Goal: Task Accomplishment & Management: Use online tool/utility

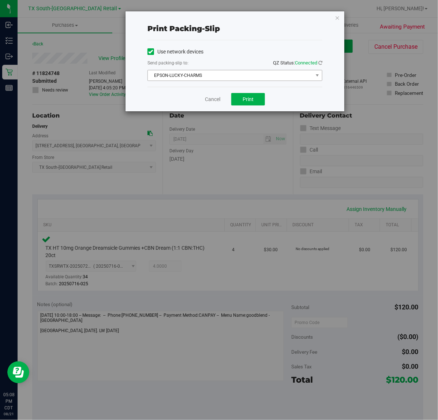
scroll to position [46, 0]
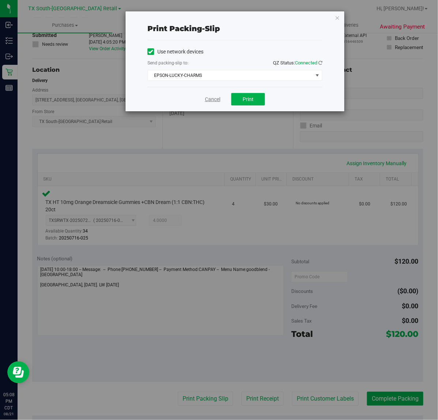
click at [208, 100] on link "Cancel" at bounding box center [212, 100] width 15 height 8
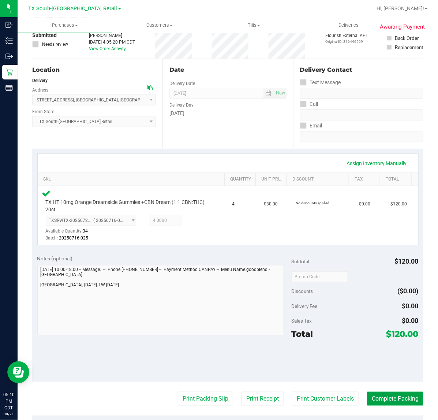
click at [390, 402] on button "Complete Packing" at bounding box center [395, 399] width 56 height 14
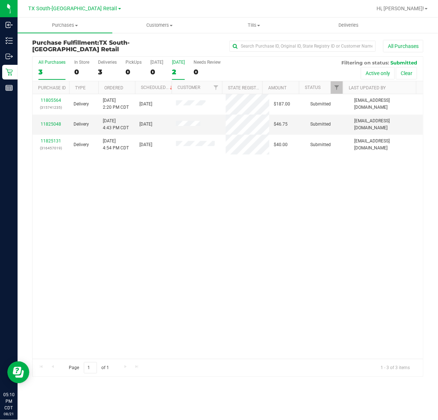
click at [185, 71] on div "2" at bounding box center [178, 72] width 13 height 8
click at [0, 0] on input "Tomorrow 2" at bounding box center [0, 0] width 0 height 0
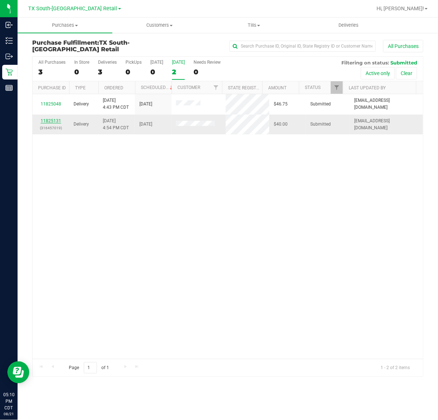
click at [52, 122] on link "11825131" at bounding box center [51, 120] width 20 height 5
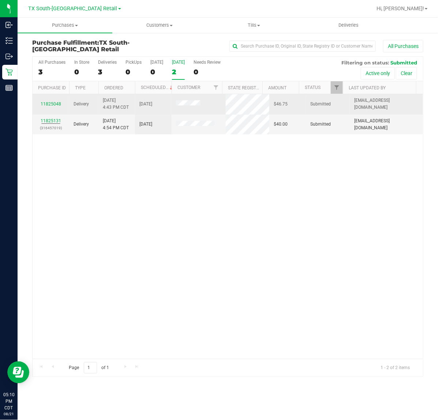
click at [49, 101] on td "11825048" at bounding box center [51, 104] width 37 height 20
click at [47, 103] on link "11825048" at bounding box center [51, 103] width 20 height 5
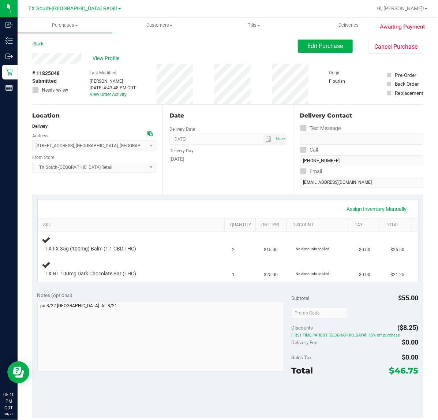
click at [225, 192] on div "Date Delivery Date [DATE] Now [DATE] 07:00 AM Now Delivery Day [DATE]" at bounding box center [228, 150] width 130 height 90
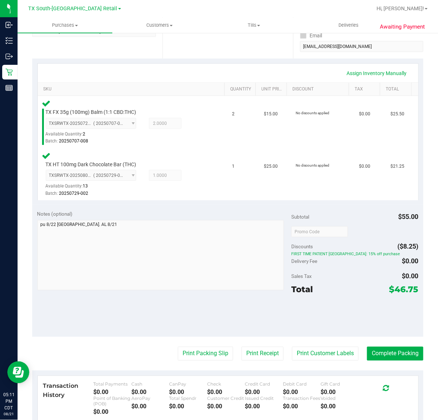
scroll to position [135, 0]
click at [311, 358] on button "Print Customer Labels" at bounding box center [325, 354] width 67 height 14
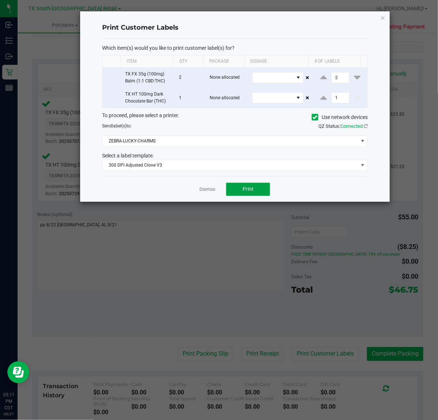
click at [240, 187] on button "Print" at bounding box center [248, 189] width 44 height 13
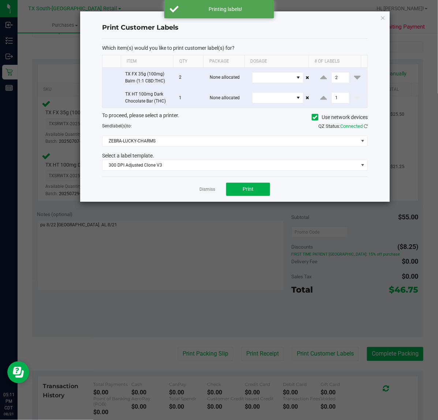
click at [256, 358] on ngb-modal-window "Print Customer Labels Which item(s) would you like to print customer label(s) f…" at bounding box center [222, 210] width 444 height 420
click at [205, 191] on link "Dismiss" at bounding box center [207, 189] width 16 height 6
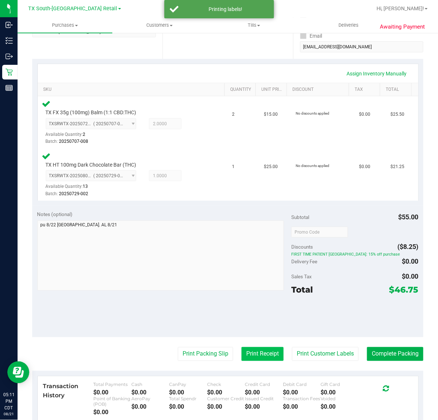
click at [254, 360] on button "Print Receipt" at bounding box center [263, 354] width 42 height 14
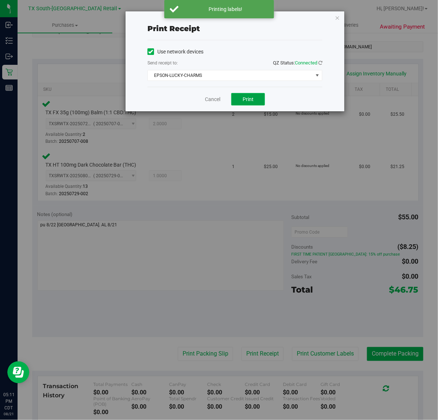
click at [249, 100] on span "Print" at bounding box center [248, 99] width 11 height 6
click at [211, 101] on link "Cancel" at bounding box center [209, 100] width 15 height 8
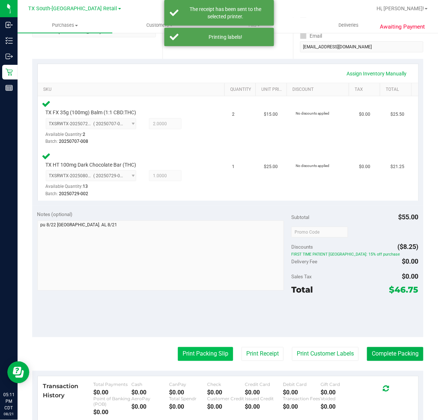
click at [198, 353] on button "Print Packing Slip" at bounding box center [205, 354] width 55 height 14
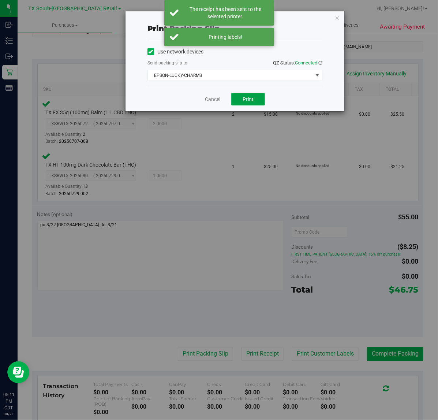
click at [248, 100] on span "Print" at bounding box center [248, 99] width 11 height 6
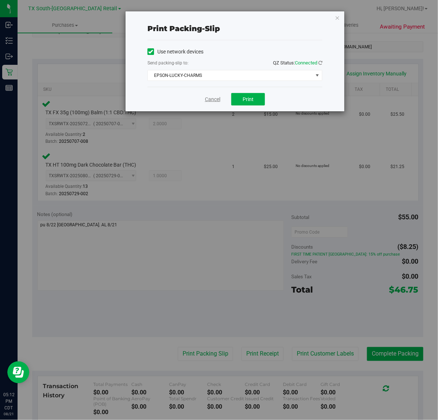
click at [213, 101] on link "Cancel" at bounding box center [212, 100] width 15 height 8
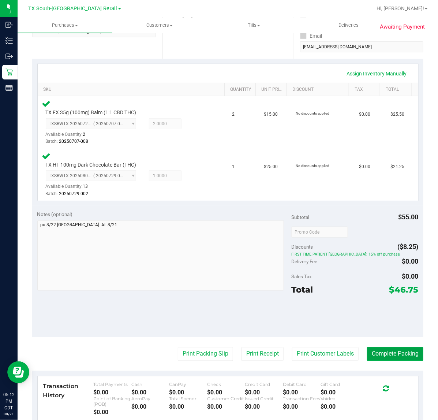
click at [367, 349] on button "Complete Packing" at bounding box center [395, 354] width 56 height 14
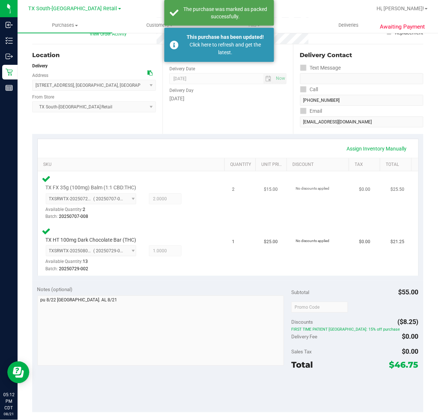
scroll to position [0, 0]
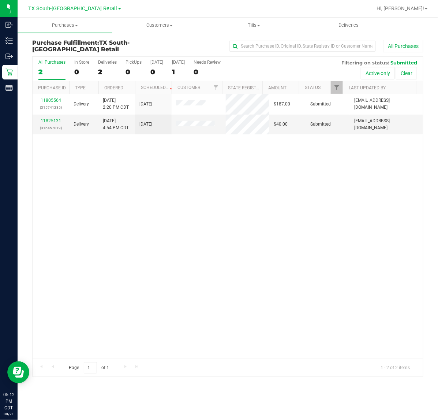
click at [187, 210] on div "11805564 (315741235) Delivery 8/17/2025 2:20 PM CDT 8/24/2025 $187.00 Submitted…" at bounding box center [228, 226] width 391 height 265
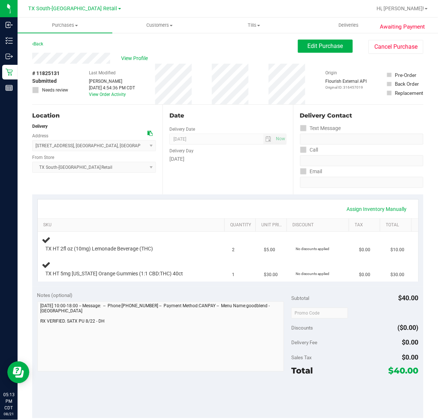
click at [269, 186] on div "Date Delivery Date [DATE] Now [DATE] 07:00 AM Now Delivery Day [DATE]" at bounding box center [228, 150] width 130 height 90
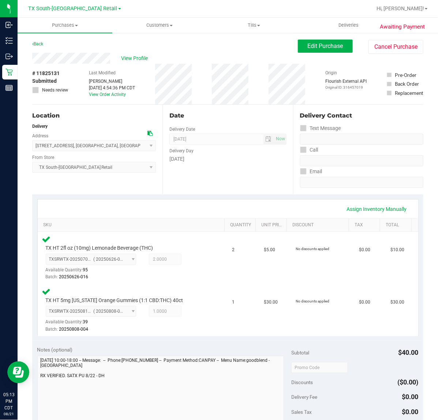
click at [222, 205] on div "Assign Inventory Manually" at bounding box center [227, 209] width 367 height 12
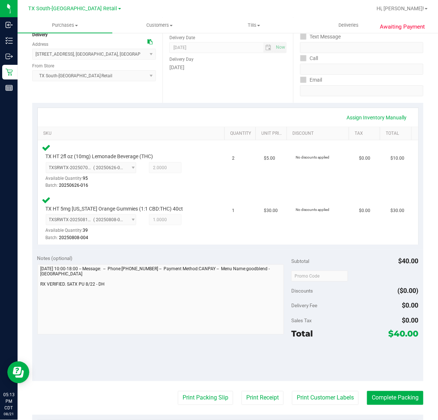
click at [330, 406] on purchase-details "Back Edit Purchase Cancel Purchase View Profile # 11825131 Submitted Needs revi…" at bounding box center [227, 252] width 391 height 609
click at [318, 398] on button "Print Customer Labels" at bounding box center [325, 398] width 67 height 14
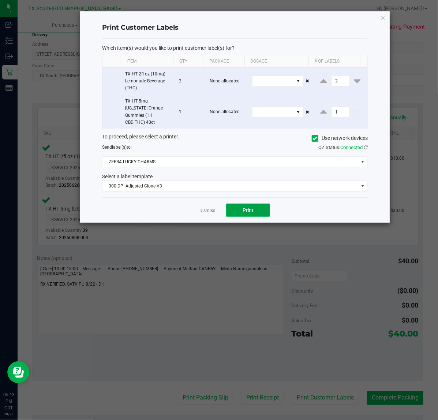
click at [236, 204] on button "Print" at bounding box center [248, 209] width 44 height 13
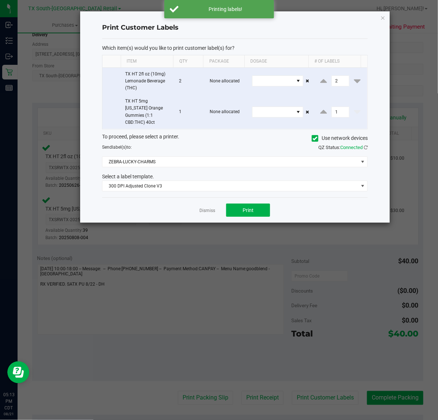
click at [213, 209] on div "Dismiss Print" at bounding box center [235, 209] width 266 height 25
click at [210, 208] on link "Dismiss" at bounding box center [207, 211] width 16 height 6
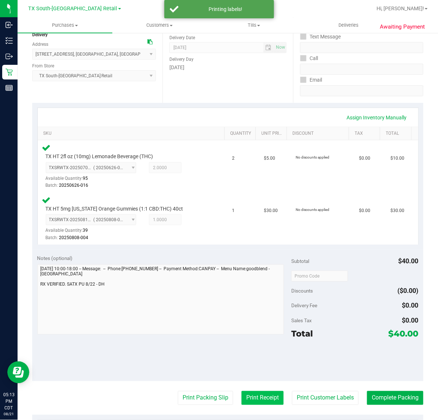
click at [254, 396] on button "Print Receipt" at bounding box center [263, 398] width 42 height 14
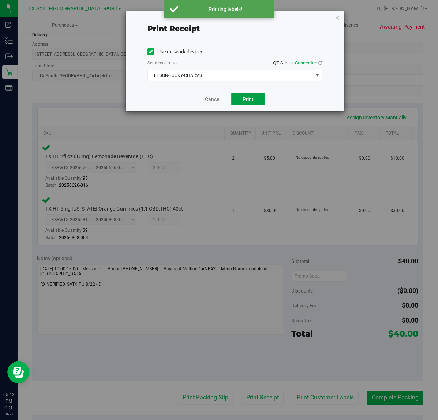
click at [250, 99] on span "Print" at bounding box center [248, 99] width 11 height 6
click at [205, 96] on link "Cancel" at bounding box center [209, 100] width 15 height 8
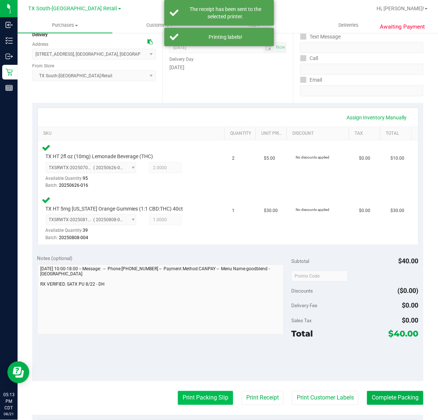
click at [198, 395] on button "Print Packing Slip" at bounding box center [205, 398] width 55 height 14
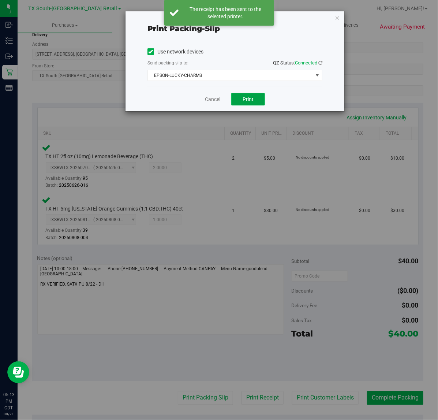
click at [245, 105] on button "Print" at bounding box center [248, 99] width 34 height 12
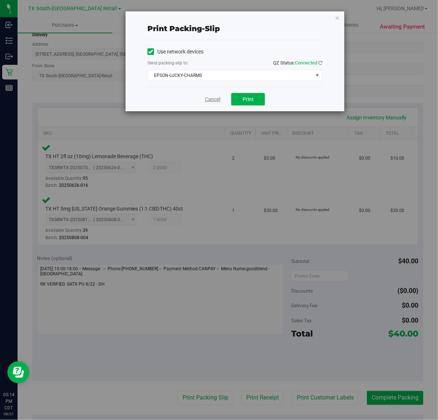
click at [216, 102] on link "Cancel" at bounding box center [212, 100] width 15 height 8
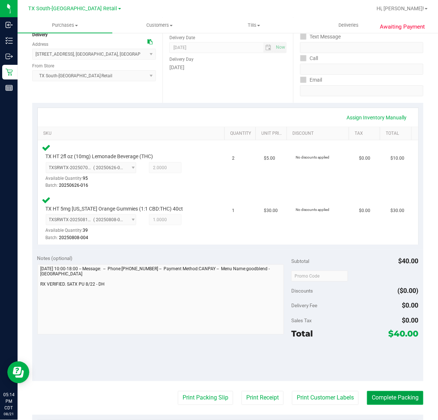
click at [402, 396] on button "Complete Packing" at bounding box center [395, 398] width 56 height 14
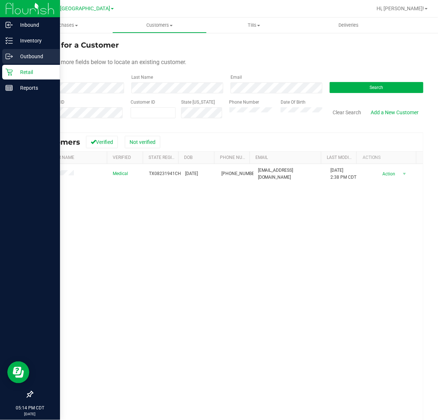
click at [12, 58] on icon at bounding box center [8, 56] width 7 height 7
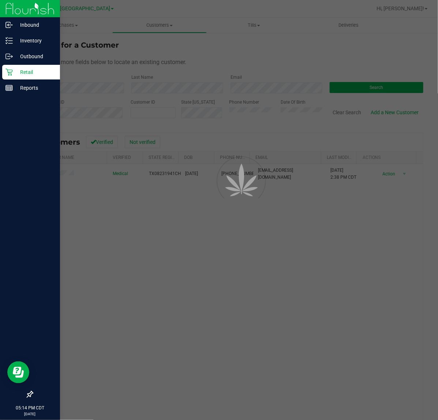
click at [13, 69] on p "Retail" at bounding box center [35, 72] width 44 height 9
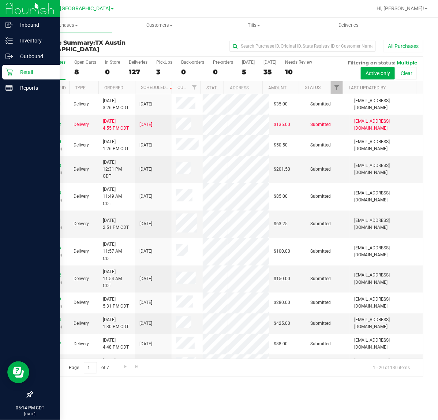
click at [23, 70] on p "Retail" at bounding box center [35, 72] width 44 height 9
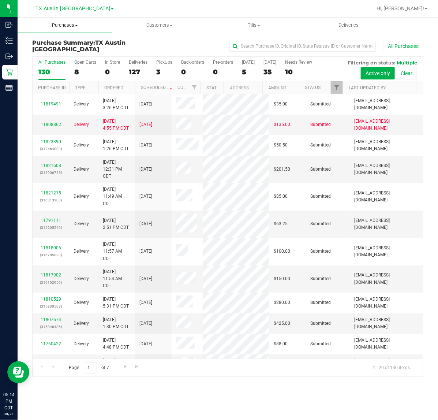
click at [65, 29] on uib-tab-heading "Purchases Summary of purchases Fulfillment All purchases" at bounding box center [65, 25] width 95 height 15
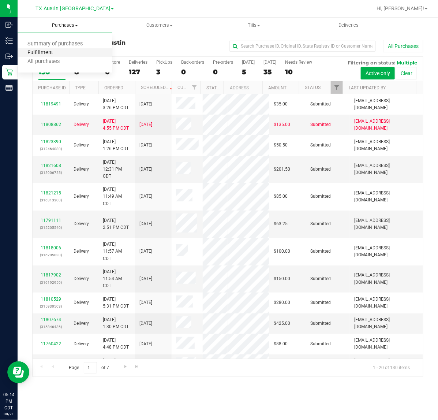
click at [55, 52] on span "Fulfillment" at bounding box center [40, 53] width 45 height 6
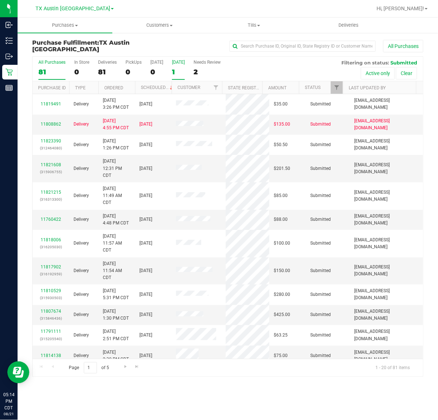
click at [179, 68] on div "1" at bounding box center [178, 72] width 13 height 8
click at [0, 0] on input "Tomorrow 1" at bounding box center [0, 0] width 0 height 0
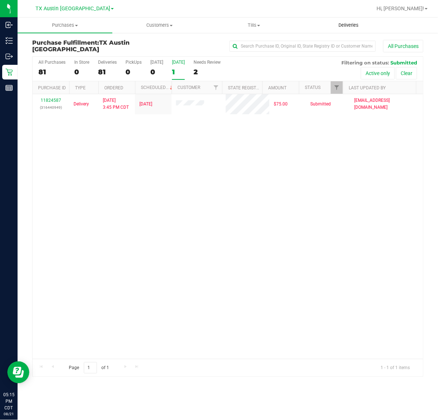
click at [354, 26] on span "Deliveries" at bounding box center [349, 25] width 40 height 7
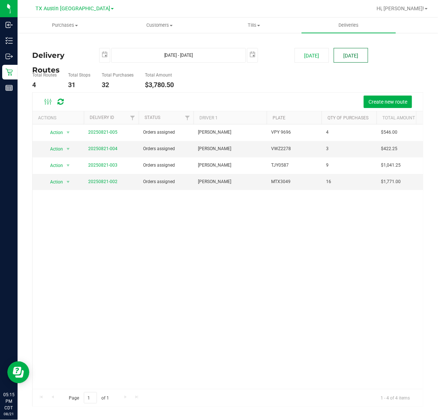
click at [346, 57] on button "[DATE]" at bounding box center [351, 55] width 34 height 15
click at [81, 9] on span "TX Austin [GEOGRAPHIC_DATA]" at bounding box center [73, 8] width 75 height 7
click at [83, 53] on link "TX South-[GEOGRAPHIC_DATA] Retail" at bounding box center [74, 55] width 107 height 10
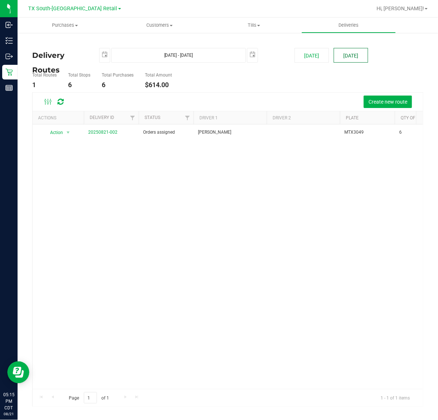
click at [350, 48] on button "[DATE]" at bounding box center [351, 55] width 34 height 15
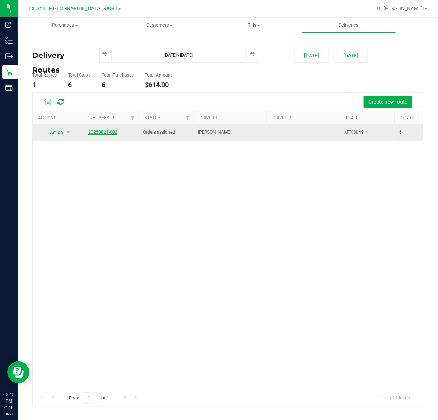
click at [96, 132] on link "20250821-002" at bounding box center [102, 132] width 29 height 5
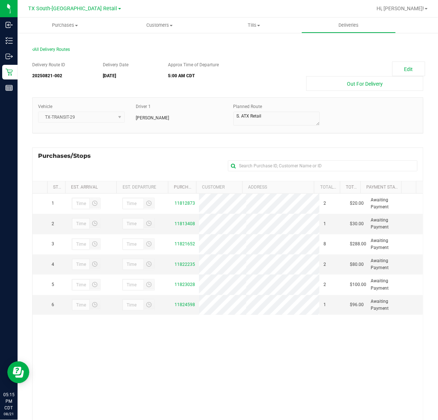
click at [377, 66] on div "Edit Out For Delivery" at bounding box center [345, 75] width 168 height 29
click at [394, 70] on button "Edit" at bounding box center [408, 68] width 33 height 15
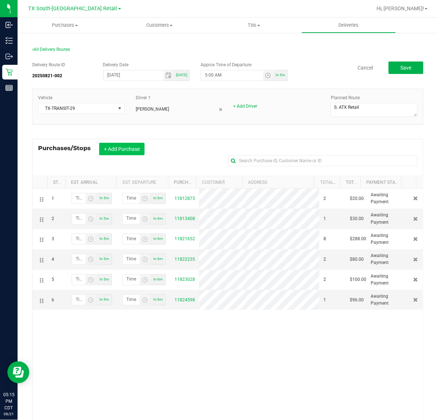
click at [124, 149] on button "+ Add Purchase" at bounding box center [121, 149] width 45 height 12
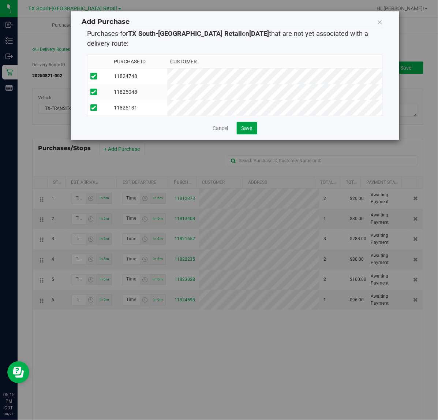
click at [247, 131] on span "Save" at bounding box center [247, 128] width 11 height 6
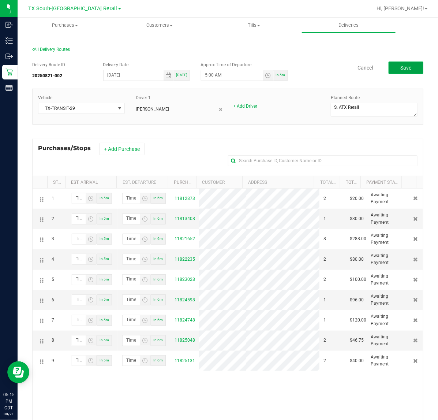
click at [405, 72] on button "Save" at bounding box center [406, 67] width 35 height 12
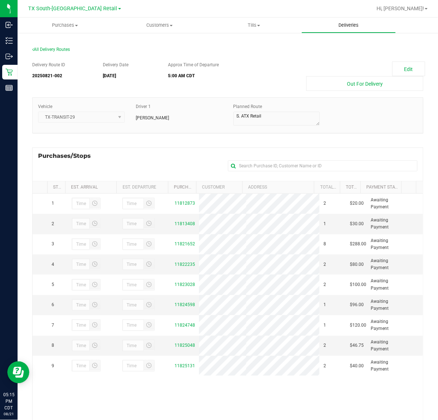
click at [344, 19] on uib-tab-heading "Deliveries" at bounding box center [349, 25] width 94 height 15
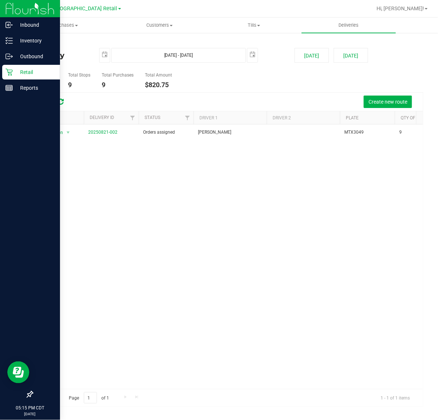
click at [13, 70] on p "Retail" at bounding box center [35, 72] width 44 height 9
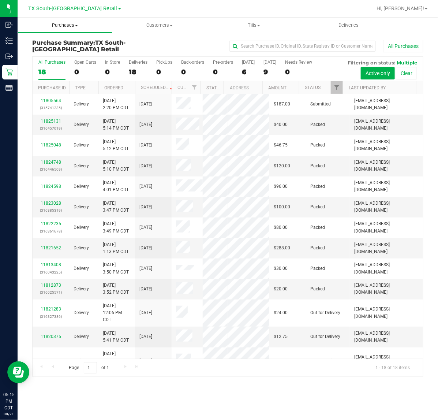
click at [70, 27] on span "Purchases" at bounding box center [65, 25] width 94 height 7
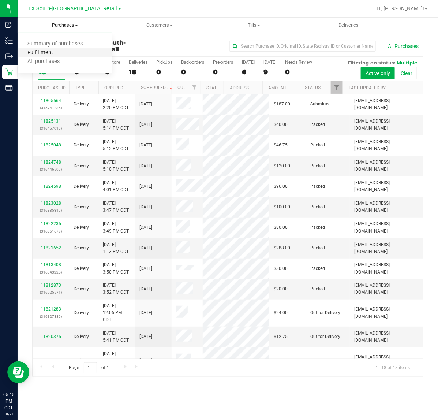
click at [55, 53] on span "Fulfillment" at bounding box center [40, 53] width 45 height 6
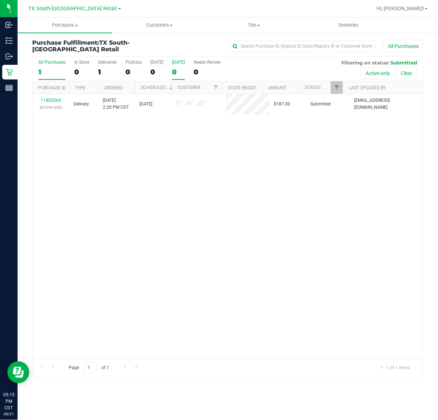
click at [181, 71] on div "0" at bounding box center [178, 72] width 13 height 8
click at [0, 0] on input "Tomorrow 0" at bounding box center [0, 0] width 0 height 0
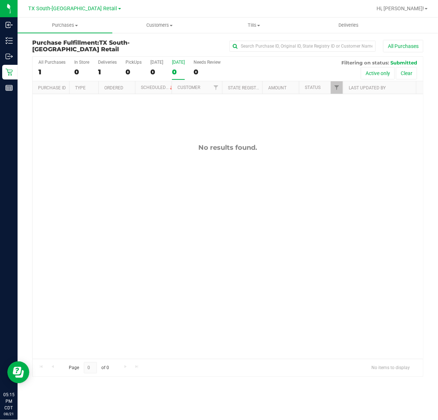
click at [88, 12] on div "TX South-Austin Retail TX Austin DC TX Plano Retail TX San Antonio Retail TX So…" at bounding box center [75, 8] width 93 height 9
click at [85, 9] on span "TX South-[GEOGRAPHIC_DATA] Retail" at bounding box center [73, 8] width 89 height 7
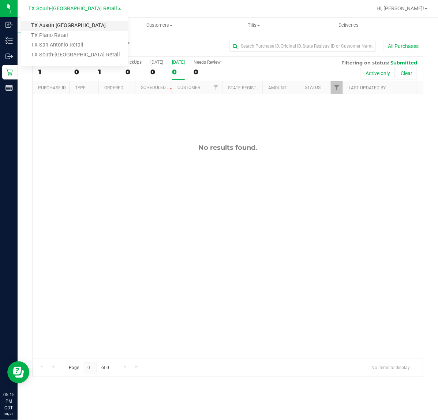
click at [70, 24] on link "TX Austin [GEOGRAPHIC_DATA]" at bounding box center [74, 26] width 107 height 10
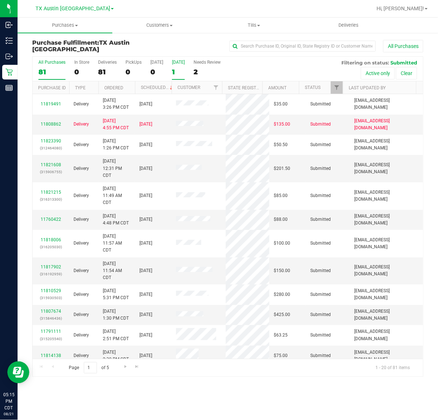
click at [178, 66] on label "Tomorrow 1" at bounding box center [178, 70] width 13 height 20
click at [0, 0] on input "Tomorrow 1" at bounding box center [0, 0] width 0 height 0
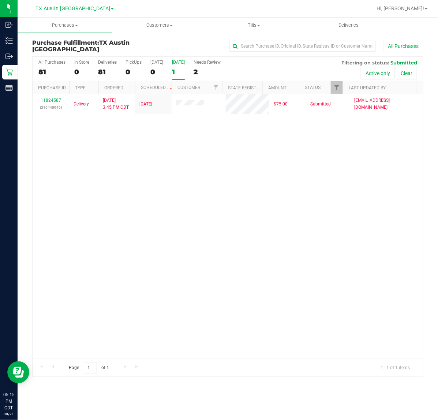
click at [83, 6] on span "TX Austin [GEOGRAPHIC_DATA]" at bounding box center [73, 8] width 75 height 7
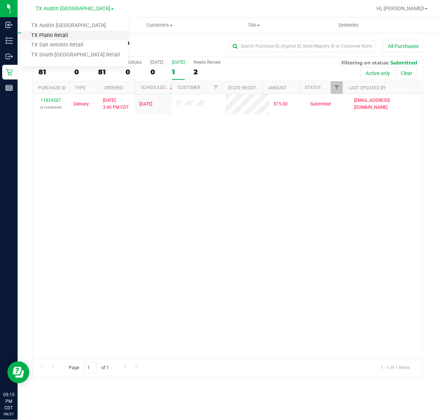
click at [74, 32] on link "TX Plano Retail" at bounding box center [74, 36] width 107 height 10
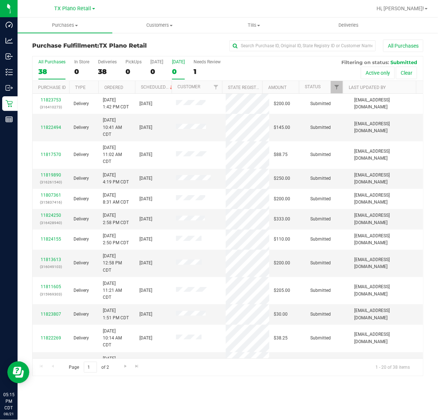
click at [172, 71] on div "0" at bounding box center [178, 71] width 13 height 8
click at [0, 0] on input "Tomorrow 0" at bounding box center [0, 0] width 0 height 0
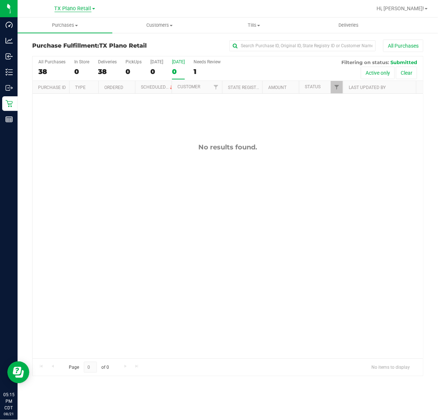
click at [74, 7] on span "TX Plano Retail" at bounding box center [73, 8] width 37 height 7
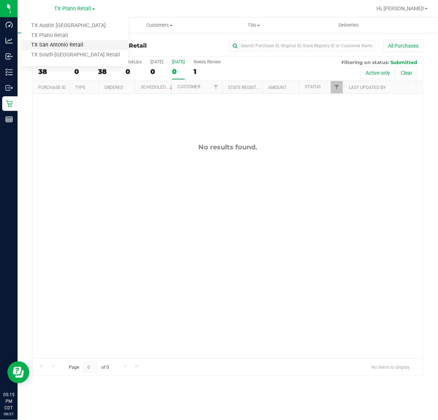
click at [61, 46] on link "TX San Antonio Retail" at bounding box center [74, 45] width 107 height 10
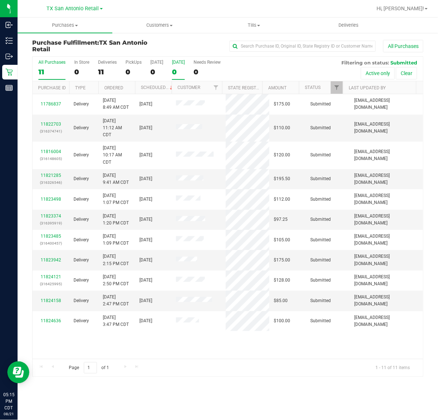
click at [181, 68] on div "0" at bounding box center [178, 72] width 13 height 8
click at [0, 0] on input "Tomorrow 0" at bounding box center [0, 0] width 0 height 0
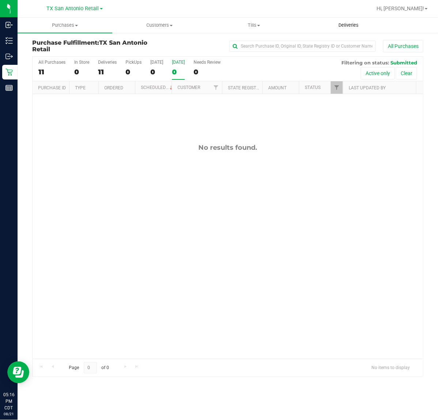
click at [339, 22] on span "Deliveries" at bounding box center [349, 25] width 40 height 7
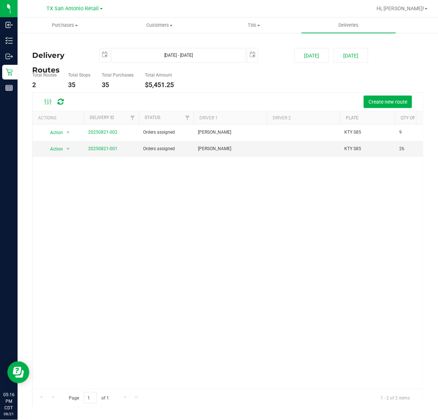
click at [348, 64] on deliveries-list "Delivery Routes Aug 22, 2025 - Aug 22, 2025 2025-08-22 Today Tomorrow Total Rou…" at bounding box center [227, 227] width 391 height 359
click at [350, 60] on button "[DATE]" at bounding box center [351, 55] width 34 height 15
click at [110, 147] on link "20250821-001" at bounding box center [102, 148] width 29 height 5
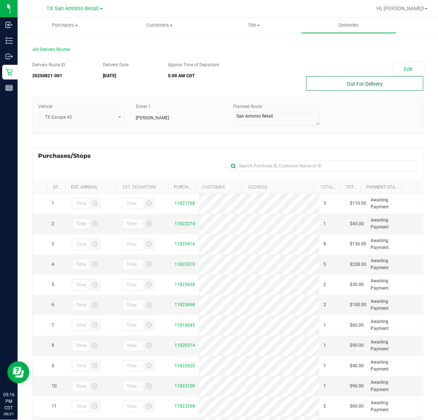
click at [351, 84] on button "Out For Delivery" at bounding box center [364, 83] width 117 height 15
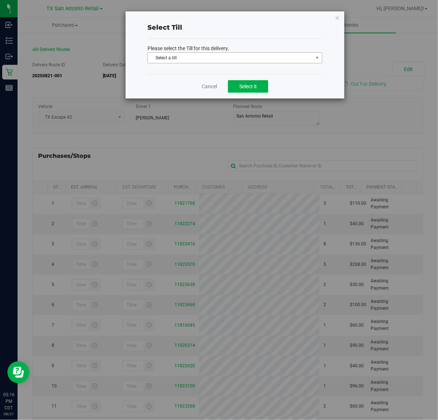
click at [299, 63] on span "Select a till" at bounding box center [234, 57] width 175 height 11
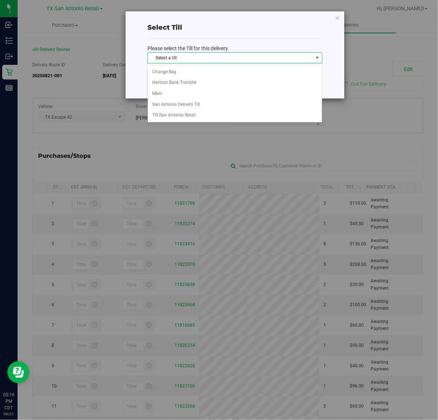
click at [259, 122] on div "Select a till Change Bag Horizon Bank Transfer Main San Antonio Delivery Till T…" at bounding box center [234, 93] width 175 height 57
click at [261, 121] on li "Till-San Antonio Retail" at bounding box center [235, 115] width 174 height 11
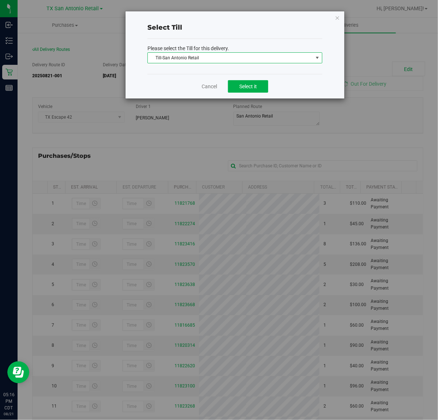
click at [250, 79] on div "Cancel Select it" at bounding box center [234, 86] width 175 height 25
click at [245, 86] on span "Select it" at bounding box center [248, 86] width 18 height 6
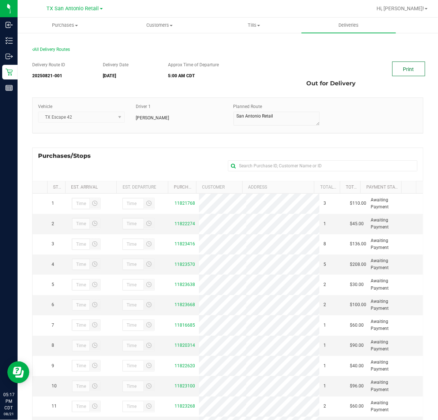
click at [409, 67] on link "Print" at bounding box center [408, 68] width 33 height 15
click at [341, 29] on uib-tab-heading "Deliveries" at bounding box center [349, 25] width 95 height 15
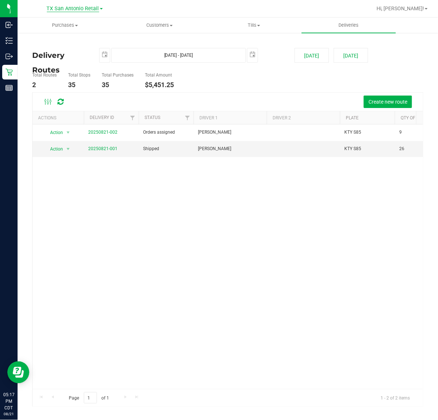
click at [70, 10] on span "TX San Antonio Retail" at bounding box center [73, 8] width 52 height 7
click at [67, 34] on link "TX Plano Retail" at bounding box center [74, 36] width 107 height 10
click at [339, 52] on button "[DATE]" at bounding box center [351, 55] width 34 height 15
click at [107, 150] on link "20250821-001" at bounding box center [102, 148] width 29 height 5
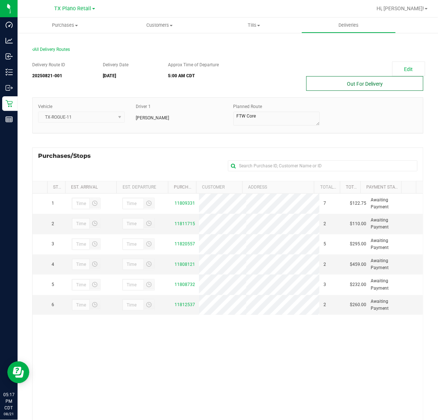
click at [358, 83] on button "Out For Delivery" at bounding box center [364, 83] width 117 height 15
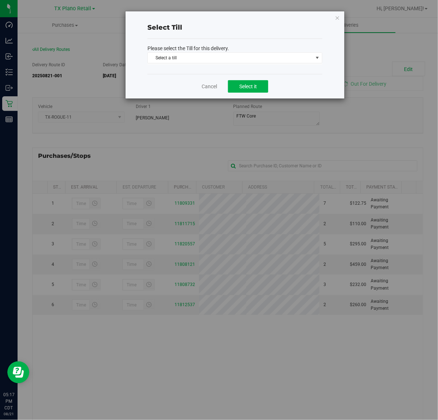
click at [268, 63] on span "Select a till Select a till Change Bag Delivery Till Horizon Bank Transfer Main…" at bounding box center [234, 58] width 175 height 12
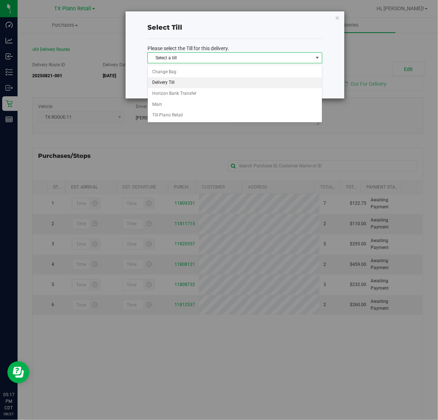
click at [251, 84] on li "Delivery Till" at bounding box center [235, 82] width 174 height 11
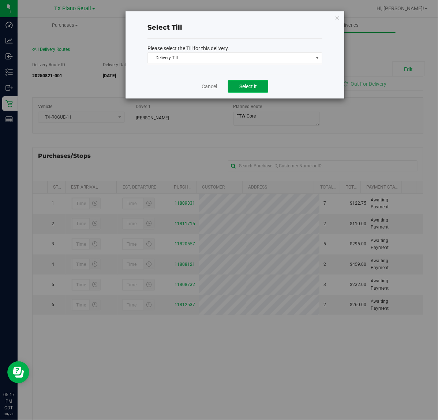
click at [257, 87] on span "Select it" at bounding box center [248, 86] width 18 height 6
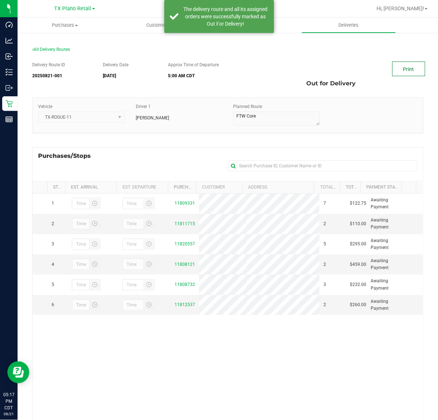
click at [410, 67] on link "Print" at bounding box center [408, 68] width 33 height 15
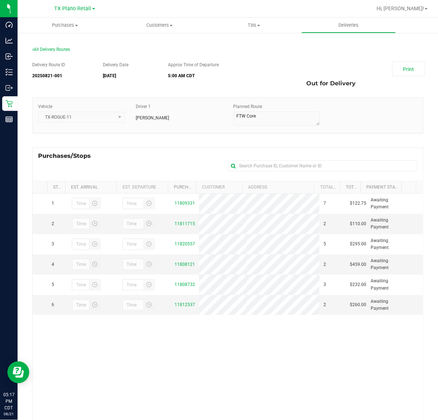
click at [365, 10] on div at bounding box center [251, 8] width 241 height 14
click at [348, 24] on span "Deliveries" at bounding box center [349, 25] width 40 height 7
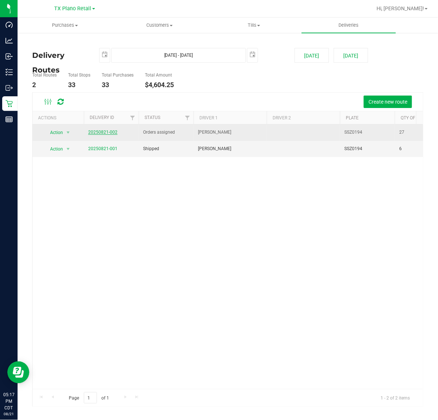
click at [102, 134] on link "20250821-002" at bounding box center [102, 132] width 29 height 5
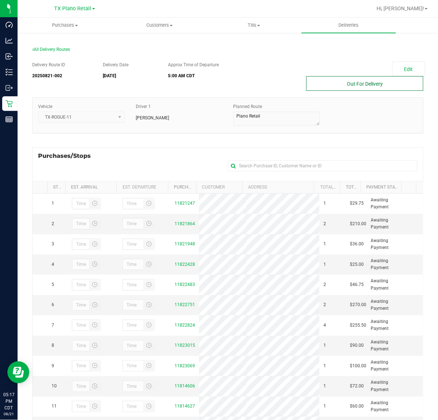
click at [378, 87] on button "Out For Delivery" at bounding box center [364, 83] width 117 height 15
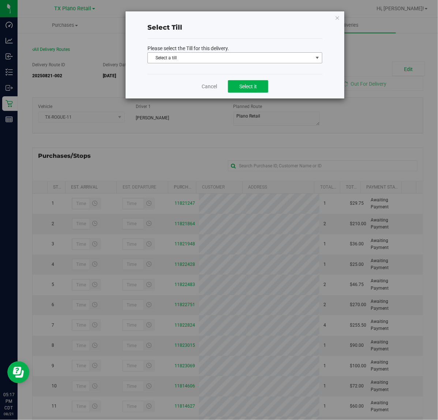
click at [287, 52] on span "Select a till" at bounding box center [234, 57] width 175 height 11
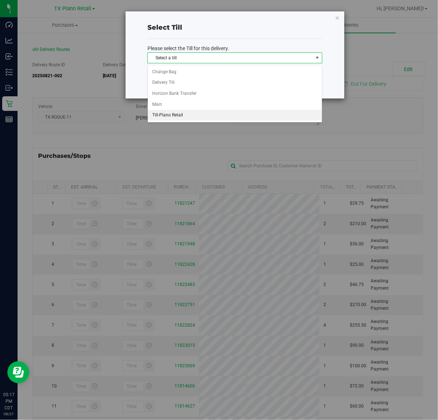
click at [227, 121] on li "Till-Plano Retail" at bounding box center [235, 115] width 174 height 11
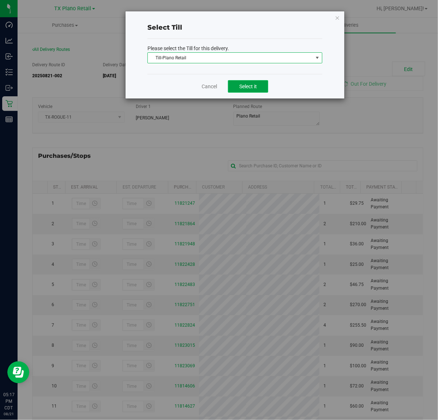
click at [254, 90] on button "Select it" at bounding box center [248, 86] width 40 height 12
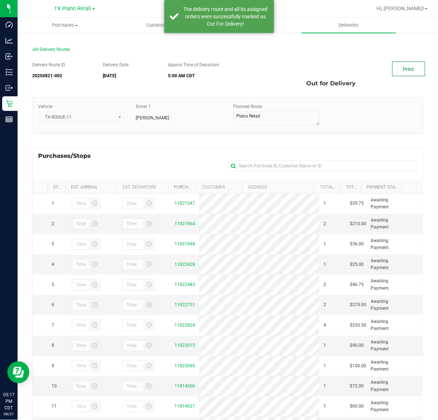
click at [400, 71] on link "Print" at bounding box center [408, 68] width 33 height 15
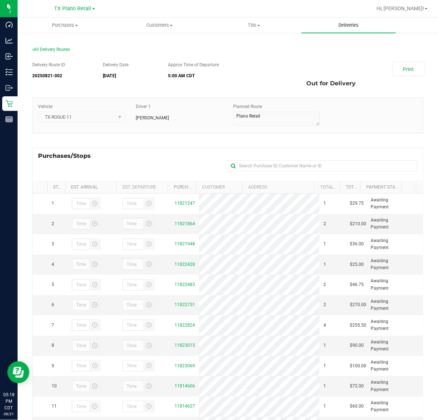
click at [356, 28] on span "Deliveries" at bounding box center [349, 25] width 40 height 7
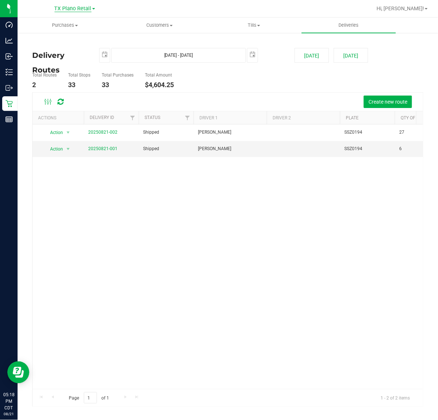
click at [87, 11] on span "TX Plano Retail" at bounding box center [73, 8] width 37 height 7
click at [76, 23] on link "TX Austin [GEOGRAPHIC_DATA]" at bounding box center [74, 26] width 107 height 10
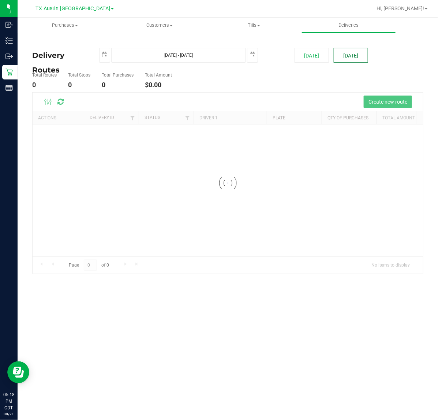
click at [352, 54] on button "[DATE]" at bounding box center [351, 55] width 34 height 15
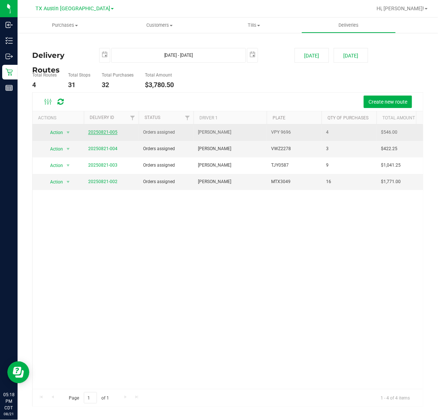
click at [104, 132] on link "20250821-005" at bounding box center [102, 132] width 29 height 5
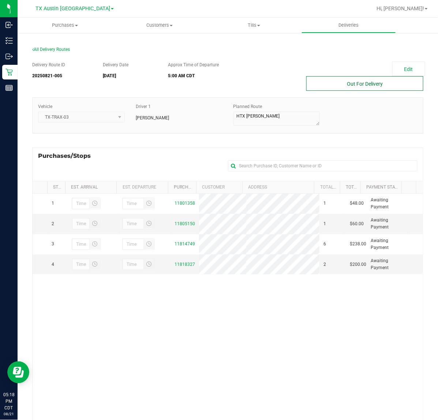
click at [378, 88] on button "Out For Delivery" at bounding box center [364, 83] width 117 height 15
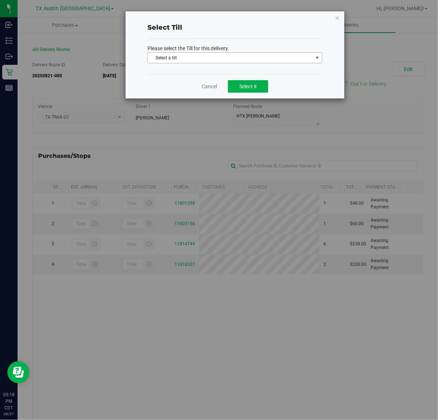
click at [313, 62] on span "select" at bounding box center [317, 58] width 9 height 10
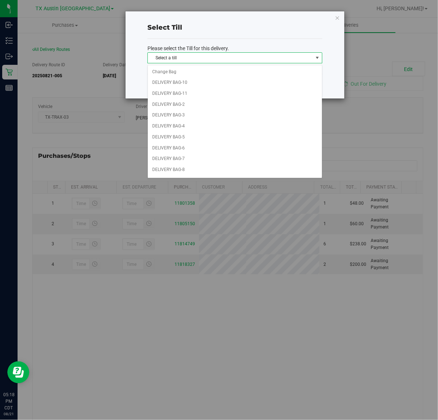
click at [317, 45] on p "Please select the Till for this delivery." at bounding box center [234, 49] width 175 height 8
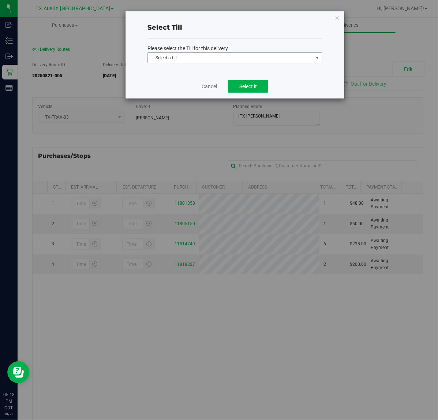
click at [306, 56] on span "Select a till" at bounding box center [230, 58] width 165 height 10
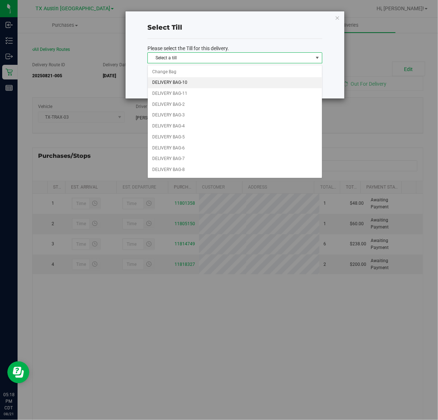
click at [284, 87] on li "DELIVERY BAG-10" at bounding box center [235, 82] width 174 height 11
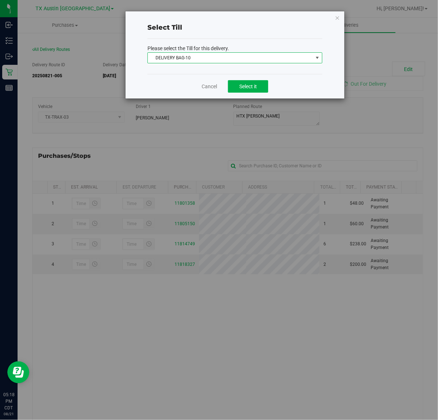
click at [314, 55] on span "select" at bounding box center [317, 58] width 6 height 6
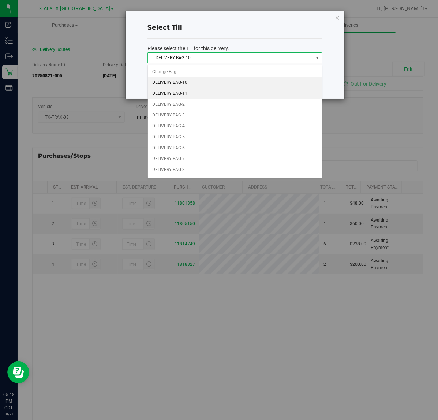
click at [273, 98] on li "DELIVERY BAG-11" at bounding box center [235, 93] width 174 height 11
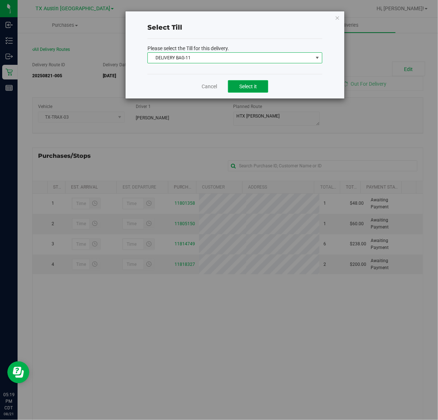
click at [262, 90] on button "Select it" at bounding box center [248, 86] width 40 height 12
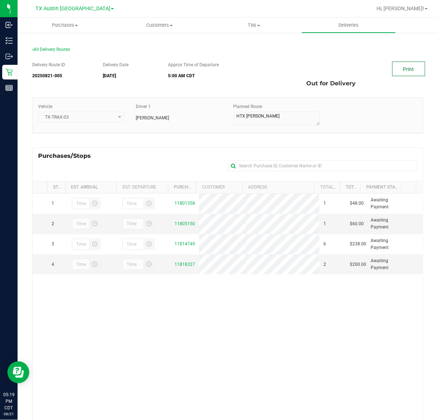
click at [409, 64] on link "Print" at bounding box center [408, 68] width 33 height 15
click at [338, 28] on span "Deliveries" at bounding box center [349, 25] width 40 height 7
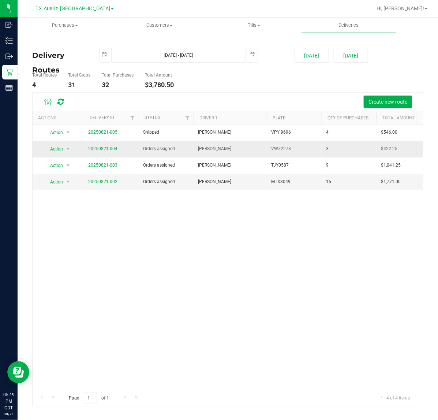
click at [104, 149] on link "20250821-004" at bounding box center [102, 148] width 29 height 5
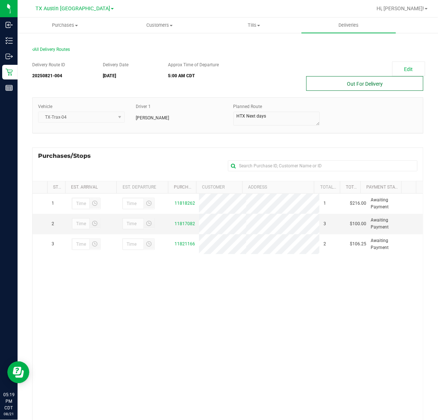
click at [352, 86] on button "Out For Delivery" at bounding box center [364, 83] width 117 height 15
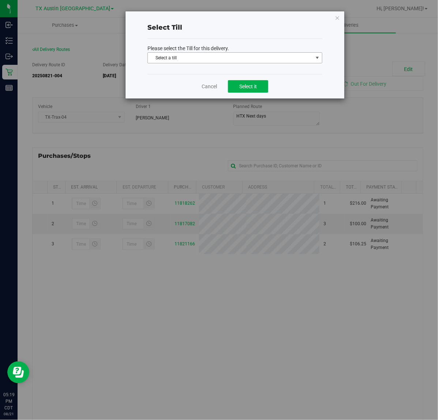
click at [272, 56] on span "Select a till" at bounding box center [230, 58] width 165 height 10
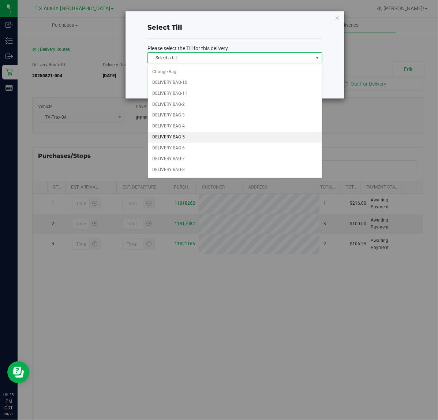
click at [197, 143] on li "DELIVERY BAG-5" at bounding box center [235, 137] width 174 height 11
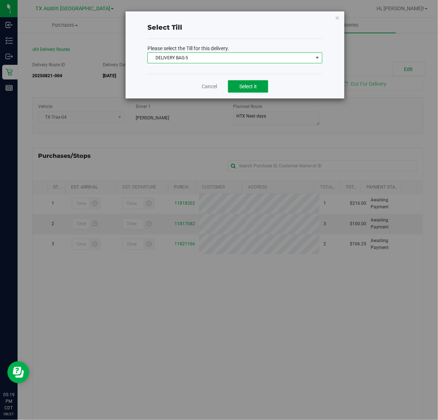
click at [253, 81] on button "Select it" at bounding box center [248, 86] width 40 height 12
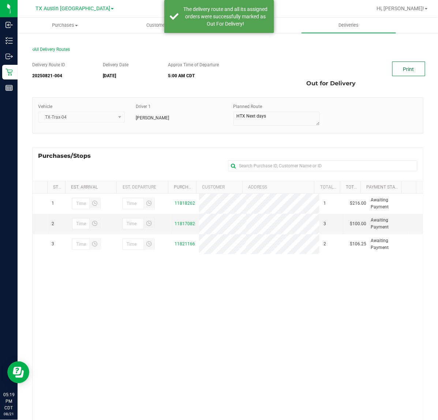
click at [409, 70] on link "Print" at bounding box center [408, 68] width 33 height 15
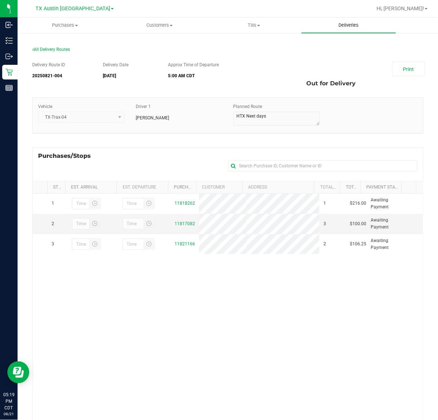
click at [334, 24] on span "Deliveries" at bounding box center [349, 25] width 40 height 7
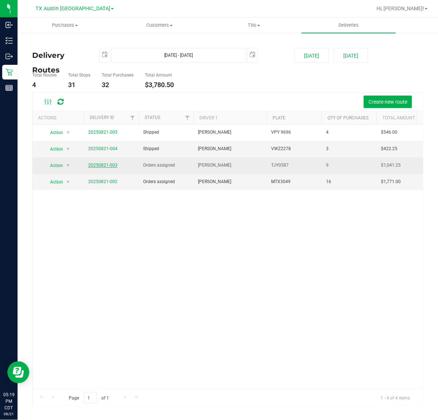
click at [102, 167] on link "20250821-003" at bounding box center [102, 165] width 29 height 5
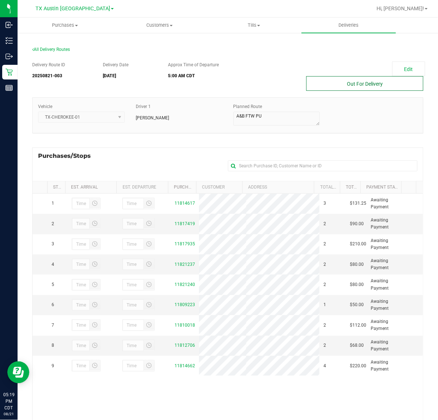
click at [369, 88] on button "Out For Delivery" at bounding box center [364, 83] width 117 height 15
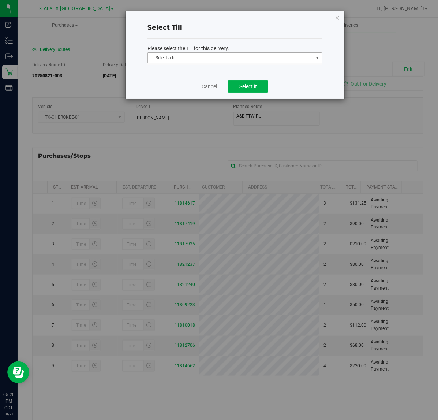
click at [308, 59] on span "Select a till" at bounding box center [230, 58] width 165 height 10
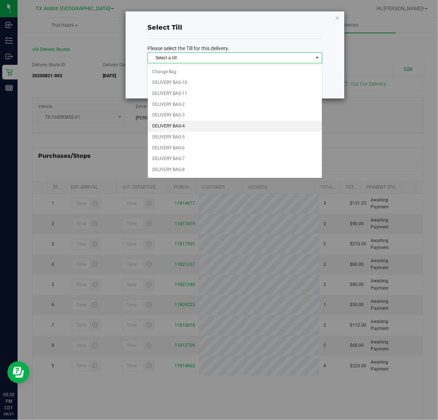
click at [266, 126] on li "DELIVERY BAG-4" at bounding box center [235, 126] width 174 height 11
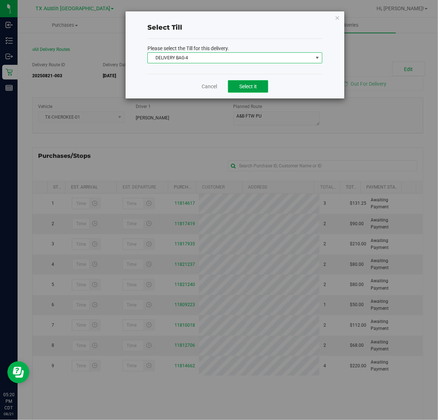
click at [253, 87] on span "Select it" at bounding box center [248, 86] width 18 height 6
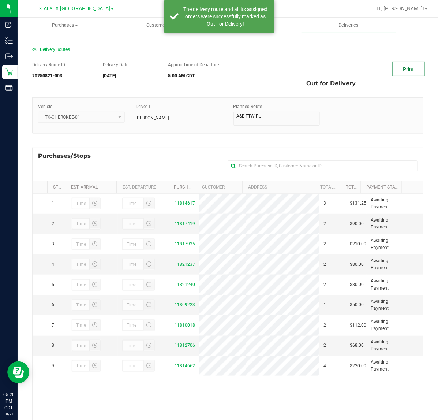
click at [410, 72] on link "Print" at bounding box center [408, 68] width 33 height 15
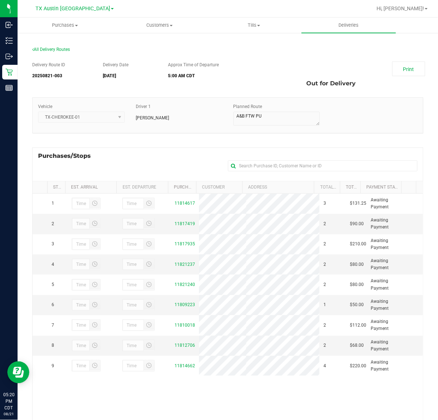
click at [360, 15] on div at bounding box center [251, 8] width 241 height 14
click at [358, 18] on uib-tab-heading "Deliveries" at bounding box center [349, 25] width 95 height 15
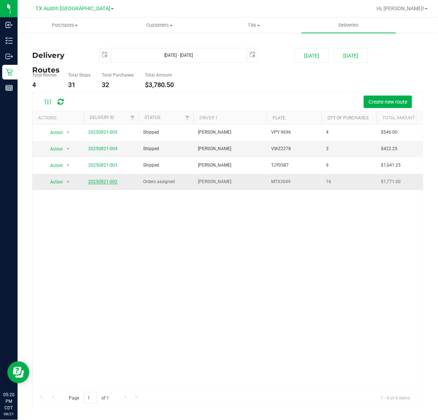
click at [112, 183] on link "20250821-002" at bounding box center [102, 181] width 29 height 5
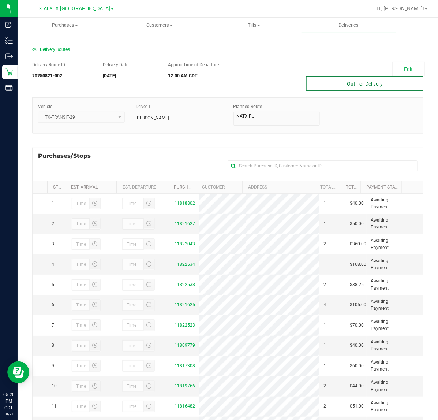
click at [365, 83] on button "Out For Delivery" at bounding box center [364, 83] width 117 height 15
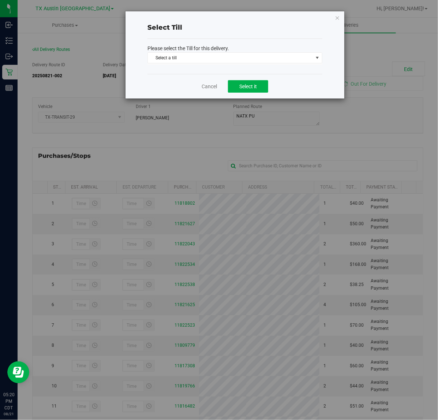
click at [284, 72] on div "Please select the Till for this delivery. Select a till Select a till Change Ba…" at bounding box center [234, 56] width 175 height 35
click at [290, 57] on span "Select a till" at bounding box center [230, 58] width 165 height 10
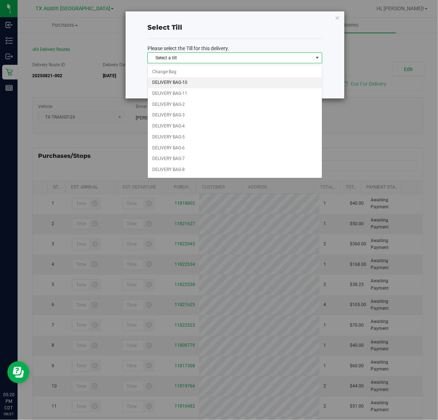
click at [231, 86] on li "DELIVERY BAG-10" at bounding box center [235, 82] width 174 height 11
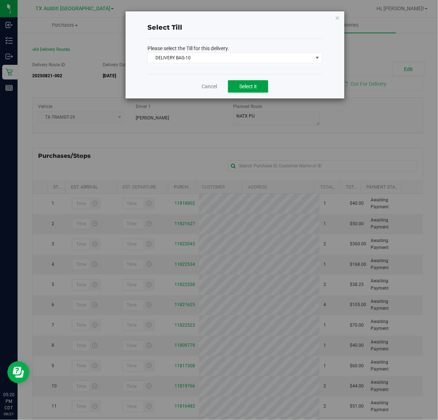
click at [231, 86] on button "Select it" at bounding box center [248, 86] width 40 height 12
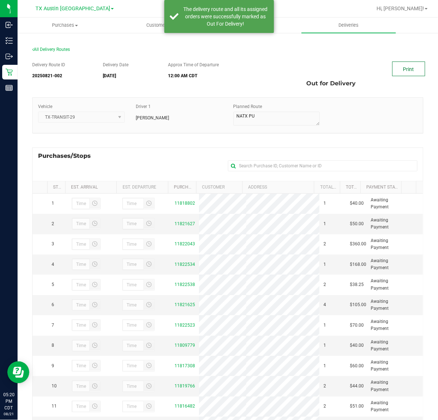
click at [407, 66] on link "Print" at bounding box center [408, 68] width 33 height 15
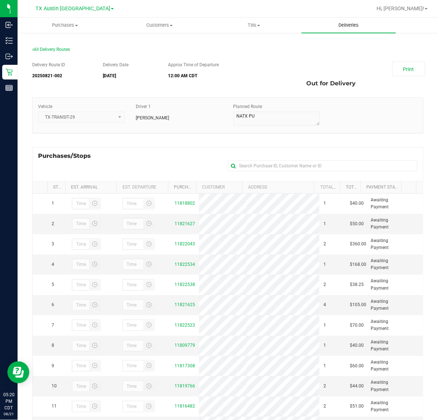
click at [352, 24] on span "Deliveries" at bounding box center [349, 25] width 40 height 7
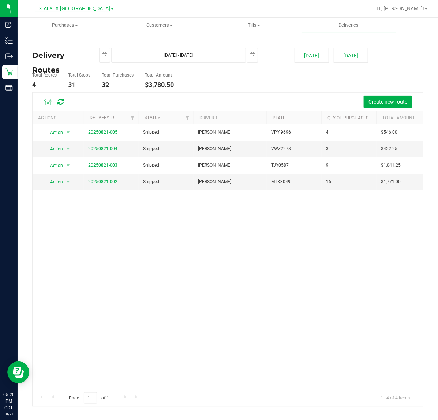
click at [77, 10] on span "TX Austin [GEOGRAPHIC_DATA]" at bounding box center [73, 8] width 75 height 7
click at [65, 37] on link "TX Plano Retail" at bounding box center [74, 36] width 107 height 10
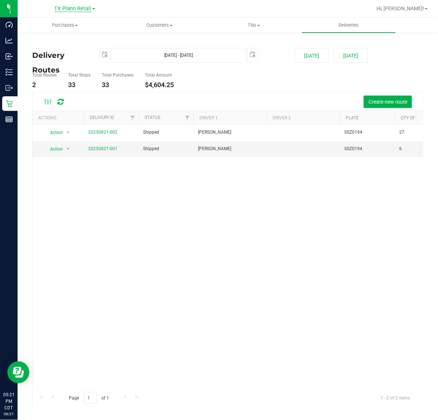
click at [84, 8] on span "TX Plano Retail" at bounding box center [73, 8] width 37 height 7
click at [71, 50] on link "TX South-[GEOGRAPHIC_DATA] Retail" at bounding box center [74, 55] width 107 height 10
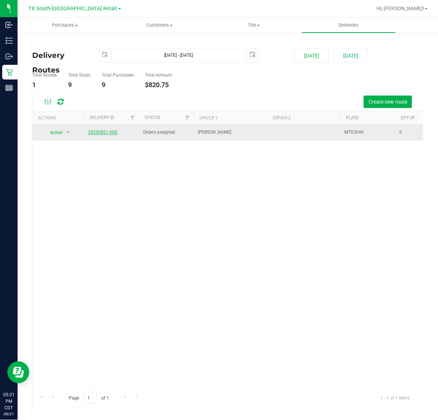
click at [105, 131] on link "20250821-002" at bounding box center [102, 132] width 29 height 5
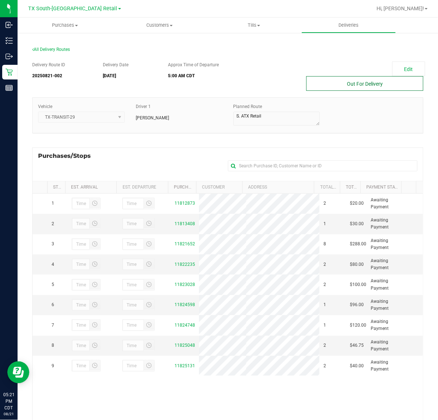
click at [362, 80] on button "Out For Delivery" at bounding box center [364, 83] width 117 height 15
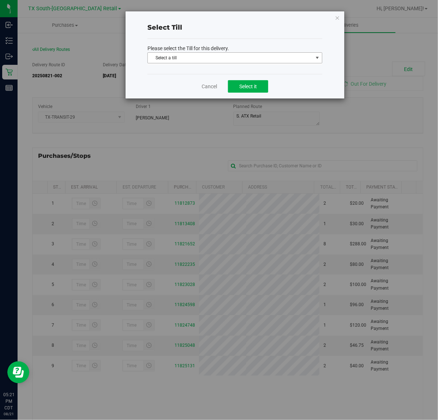
click at [314, 59] on span "select" at bounding box center [317, 58] width 9 height 10
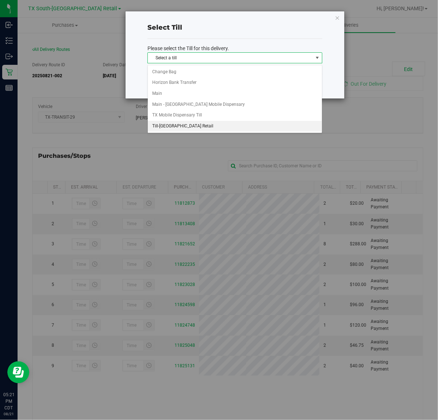
click at [257, 131] on li "Till-South Austin Retail" at bounding box center [235, 126] width 174 height 11
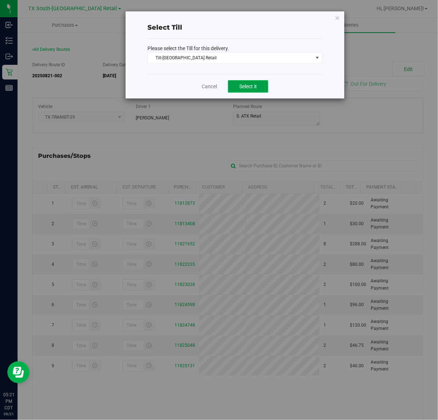
click at [258, 86] on button "Select it" at bounding box center [248, 86] width 40 height 12
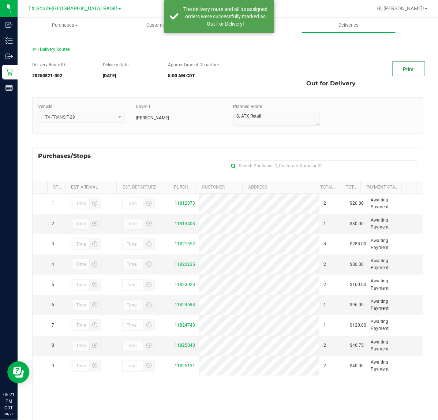
click at [409, 69] on link "Print" at bounding box center [408, 68] width 33 height 15
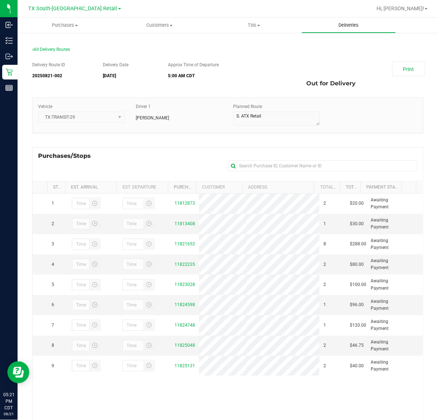
click at [351, 19] on uib-tab-heading "Deliveries" at bounding box center [349, 25] width 94 height 15
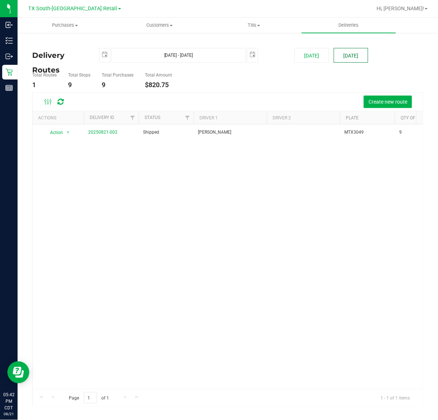
click at [358, 51] on button "[DATE]" at bounding box center [351, 55] width 34 height 15
click at [85, 6] on span "TX South-[GEOGRAPHIC_DATA] Retail" at bounding box center [73, 8] width 89 height 7
click at [78, 31] on link "TX Plano Retail" at bounding box center [74, 36] width 107 height 10
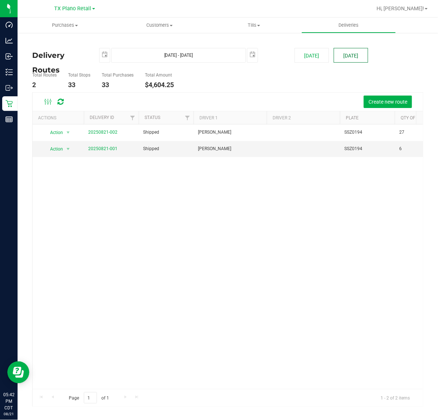
click at [344, 55] on button "[DATE]" at bounding box center [351, 55] width 34 height 15
click at [77, 8] on span "TX Plano Retail" at bounding box center [73, 8] width 37 height 7
click at [83, 45] on link "TX San Antonio Retail" at bounding box center [74, 45] width 107 height 10
click at [338, 51] on button "[DATE]" at bounding box center [351, 55] width 34 height 15
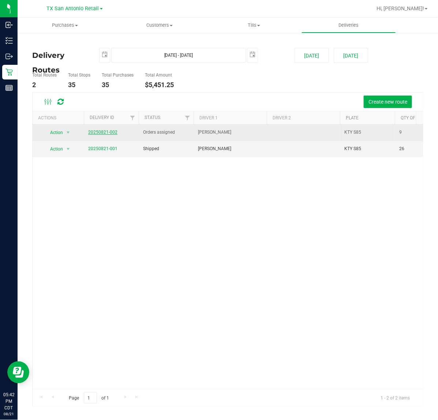
click at [107, 132] on link "20250821-002" at bounding box center [102, 132] width 29 height 5
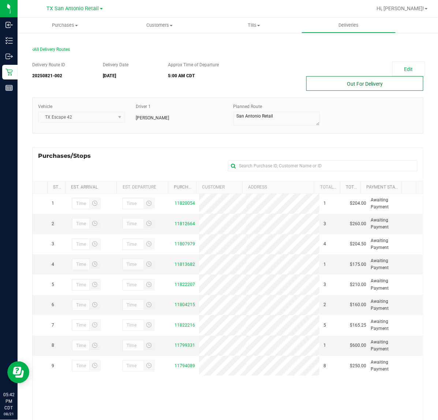
click at [354, 87] on button "Out For Delivery" at bounding box center [364, 83] width 117 height 15
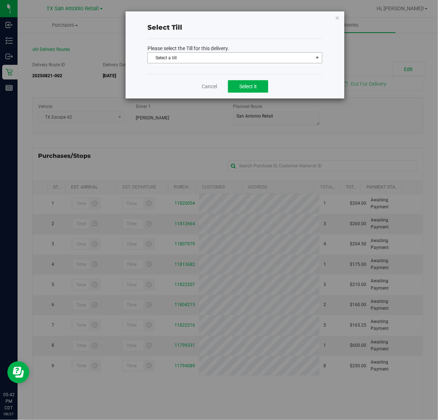
click at [263, 62] on span "Select a till" at bounding box center [230, 58] width 165 height 10
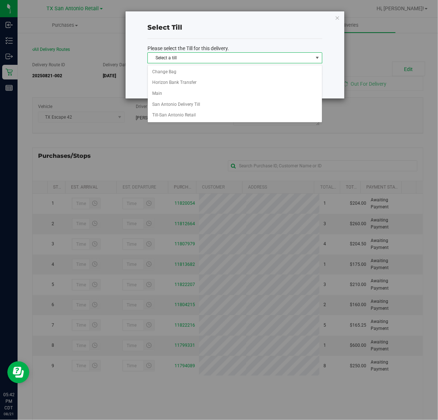
click at [253, 45] on p "Please select the Till for this delivery." at bounding box center [234, 49] width 175 height 8
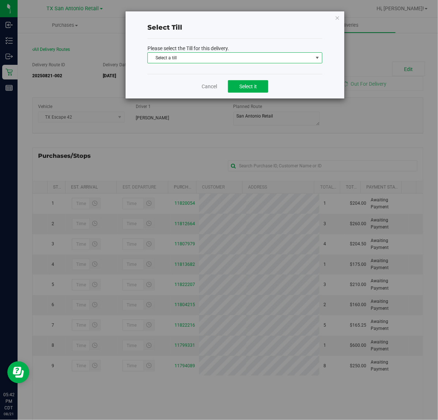
click at [311, 61] on span "Select a till" at bounding box center [230, 58] width 165 height 10
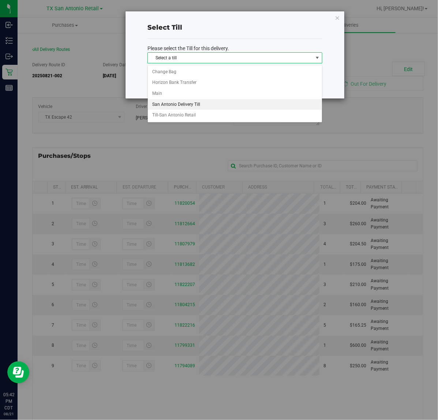
click at [238, 101] on li "San Antonio Delivery Till" at bounding box center [235, 104] width 174 height 11
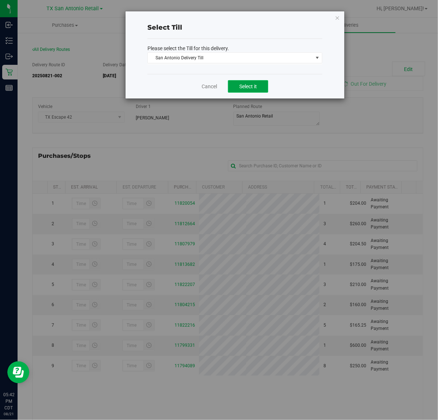
click at [251, 89] on span "Select it" at bounding box center [248, 86] width 18 height 6
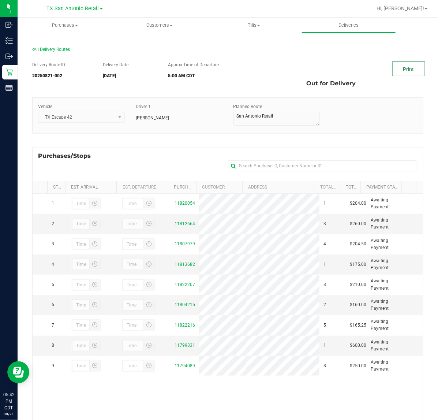
click at [404, 72] on link "Print" at bounding box center [408, 68] width 33 height 15
